Goal: Task Accomplishment & Management: Use online tool/utility

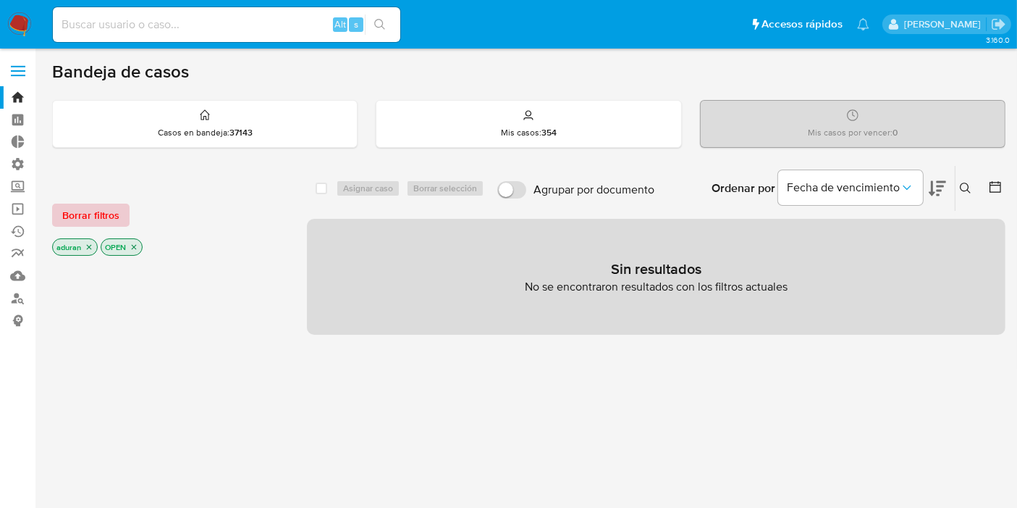
click at [104, 219] on span "Borrar filtros" at bounding box center [90, 215] width 57 height 20
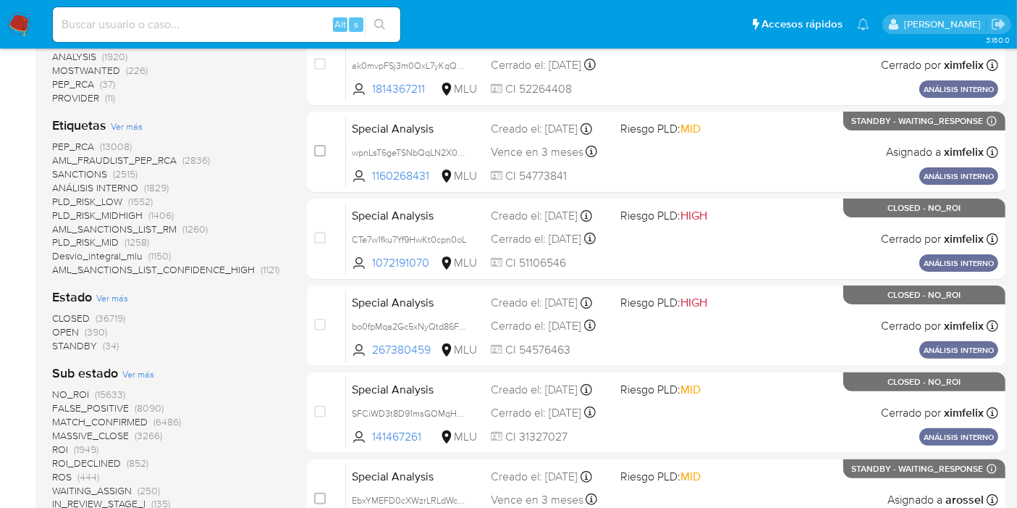
scroll to position [563, 0]
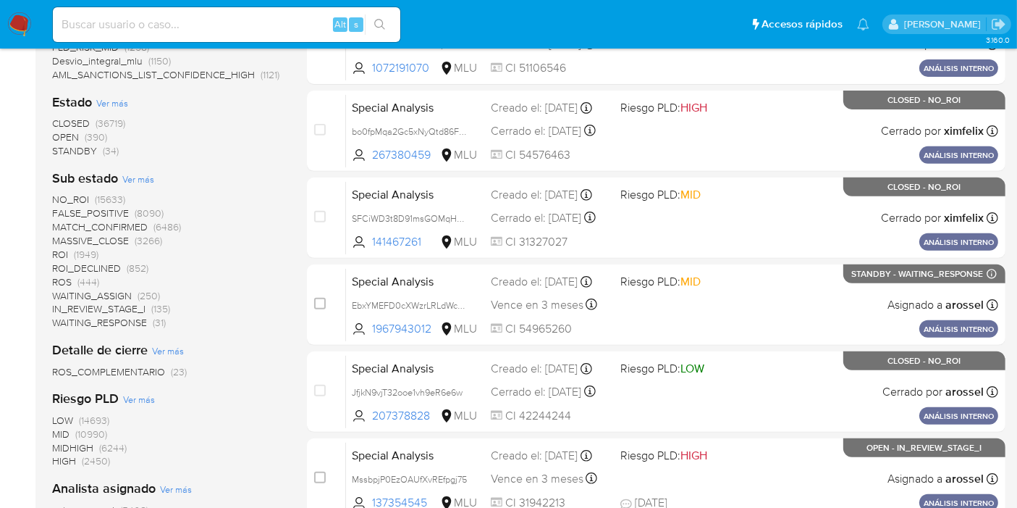
click at [87, 148] on span "STANDBY" at bounding box center [74, 150] width 45 height 14
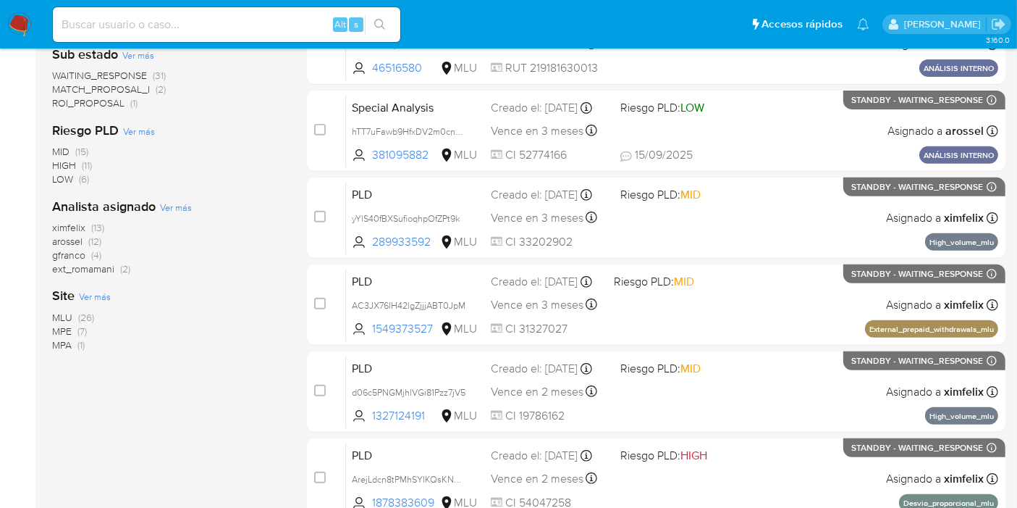
scroll to position [482, 0]
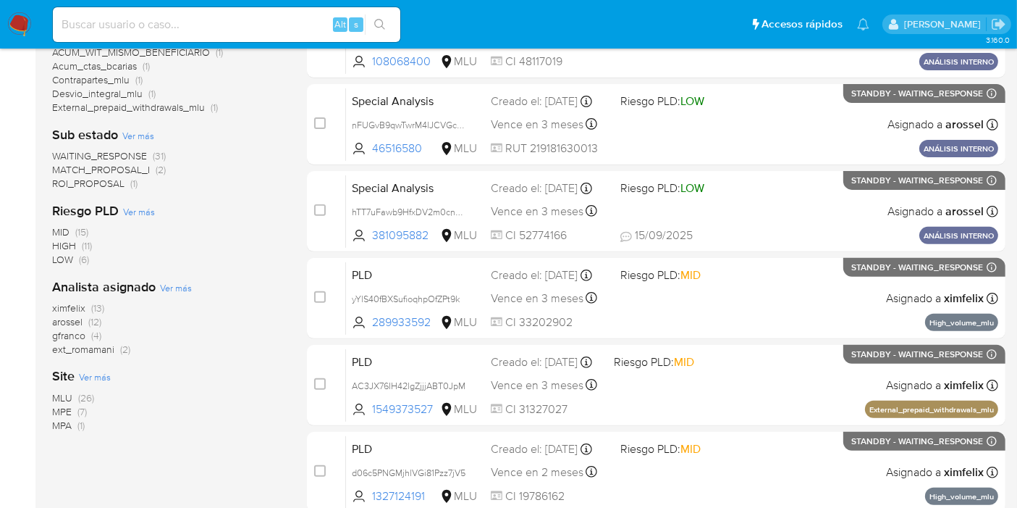
click at [113, 182] on span "ROI_PROPOSAL" at bounding box center [88, 183] width 72 height 14
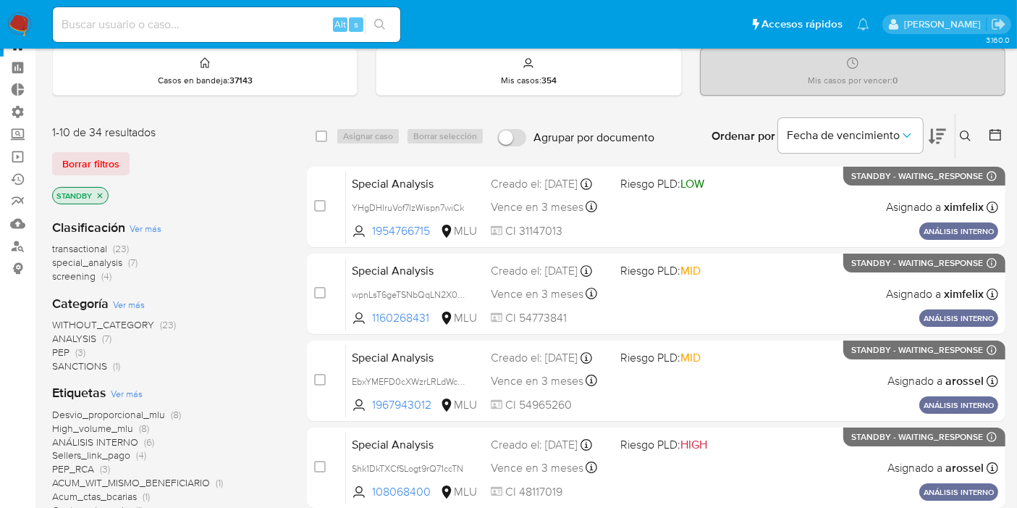
scroll to position [51, 0]
click at [96, 192] on icon "close-filter" at bounding box center [100, 196] width 9 height 9
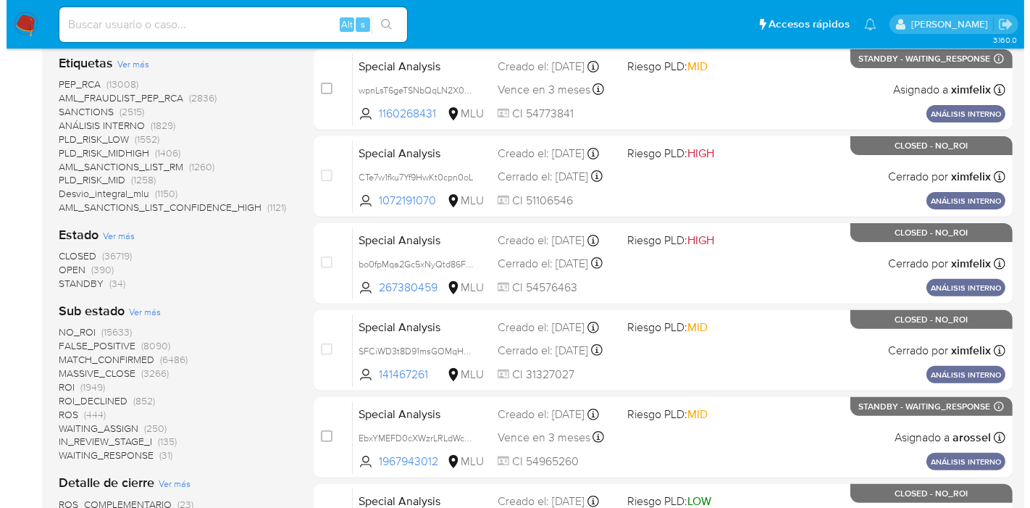
scroll to position [453, 0]
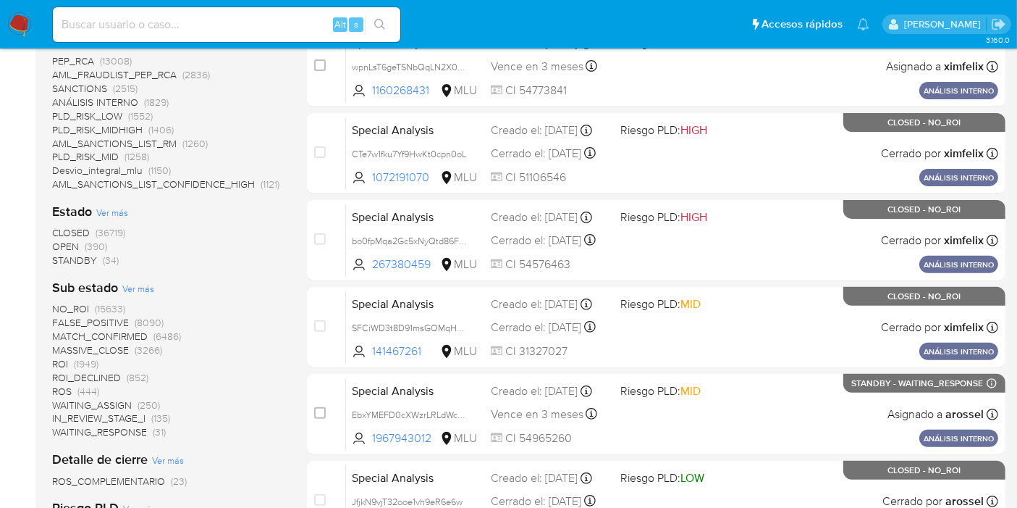
click at [138, 283] on span "Ver más" at bounding box center [138, 288] width 32 height 13
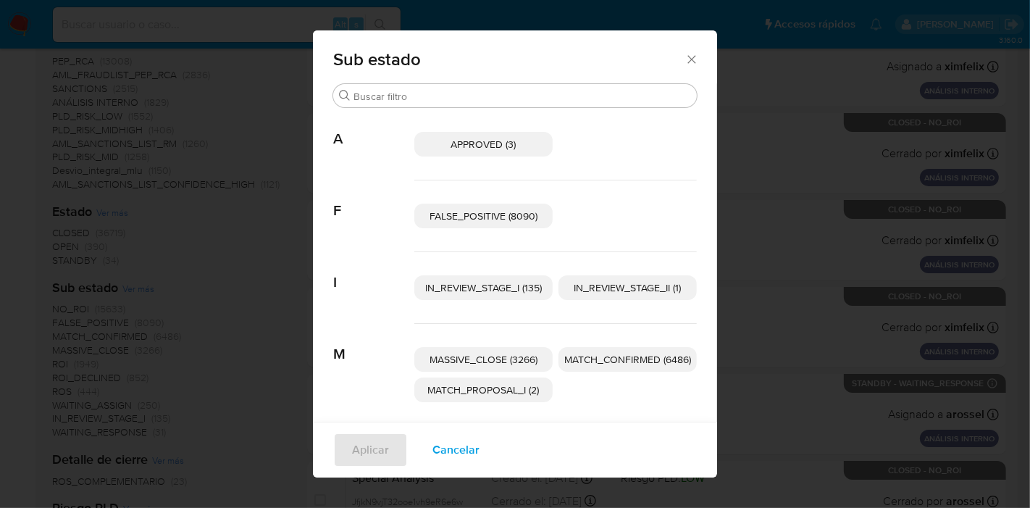
click at [139, 285] on div "Sub estado Buscar A APPROVED (3) F FALSE_POSITIVE (8090) I IN_REVIEW_STAGE_I (1…" at bounding box center [515, 254] width 1030 height 508
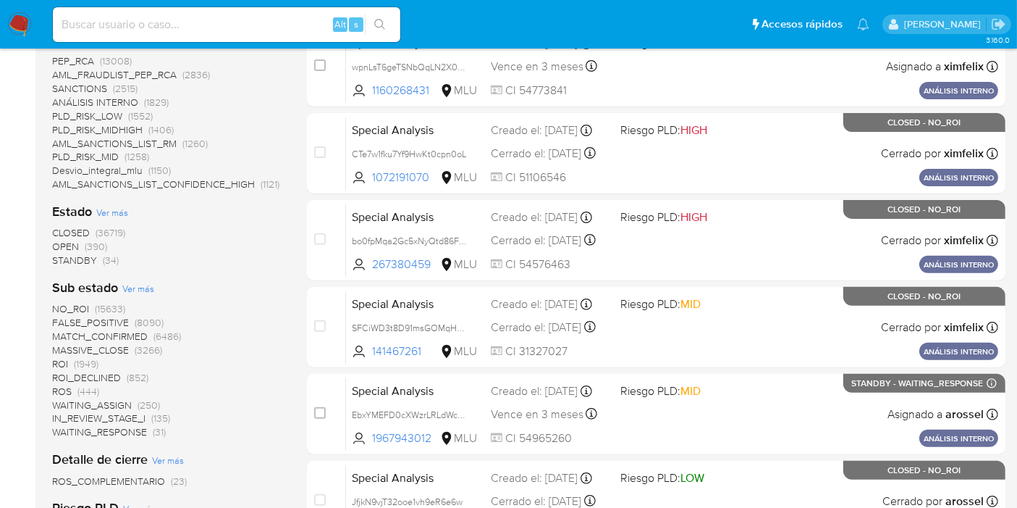
click at [139, 285] on span "Ver más" at bounding box center [138, 288] width 32 height 13
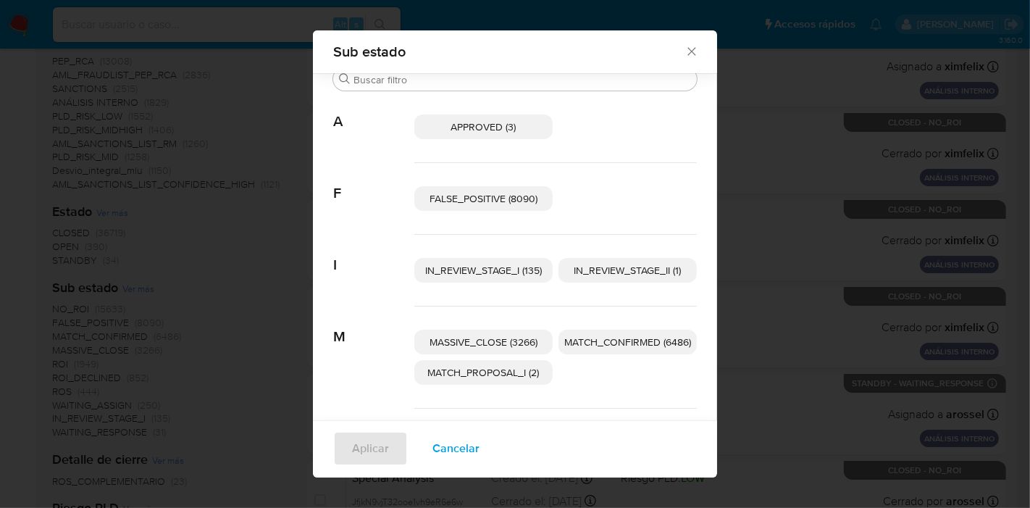
scroll to position [4, 0]
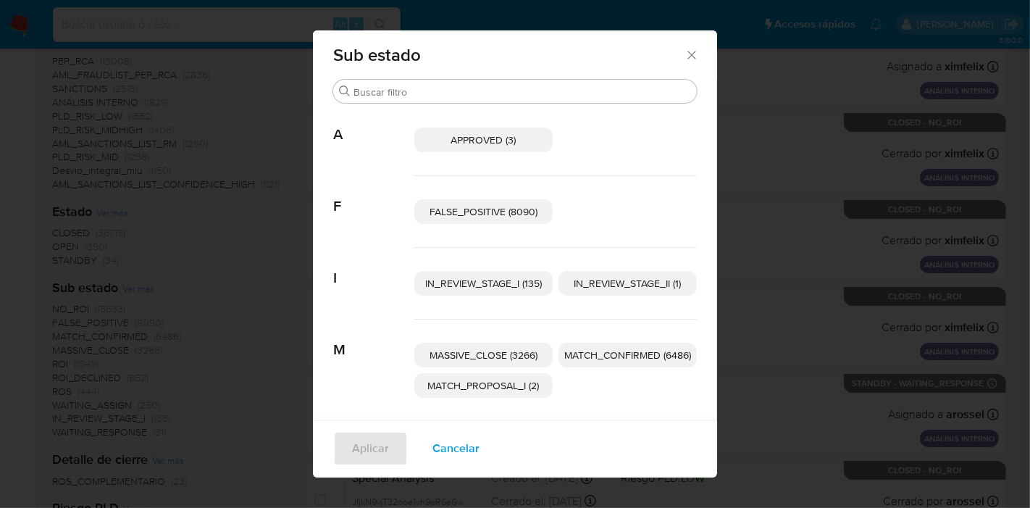
click at [605, 285] on span "IN_REVIEW_STAGE_II (1)" at bounding box center [627, 283] width 107 height 14
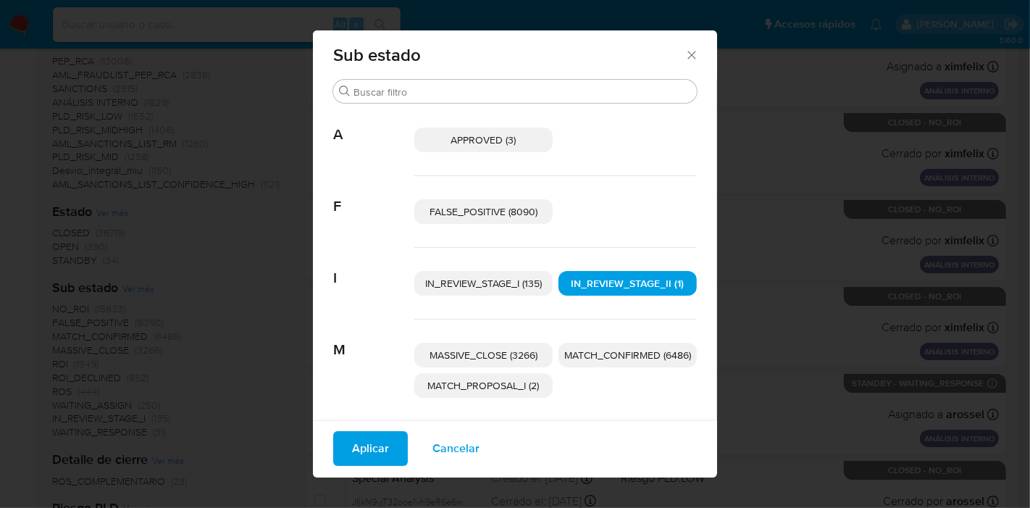
click at [371, 448] on span "Aplicar" at bounding box center [370, 448] width 37 height 32
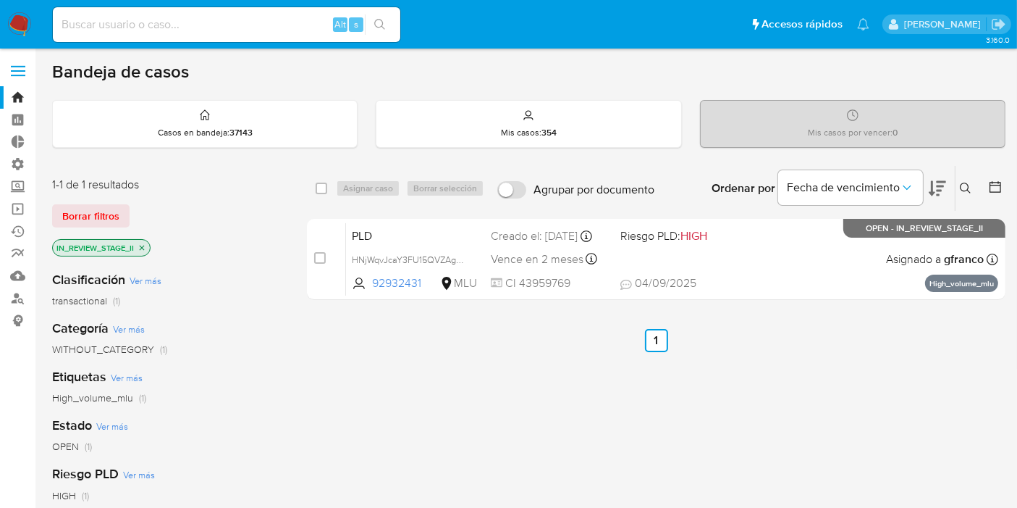
click at [143, 249] on icon "close-filter" at bounding box center [142, 247] width 9 height 9
